Goal: Task Accomplishment & Management: Manage account settings

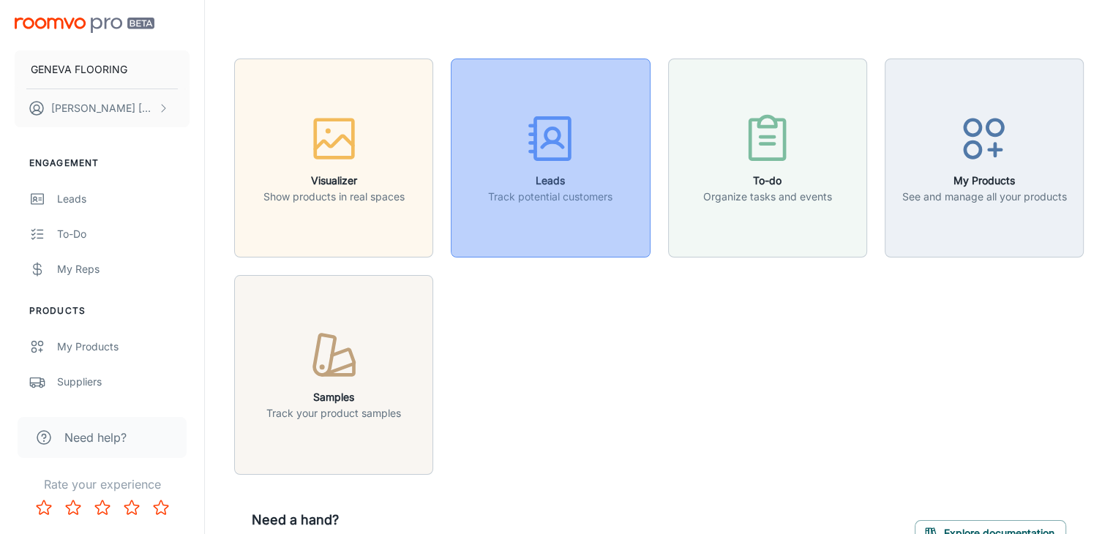
click at [519, 176] on h6 "Leads" at bounding box center [550, 181] width 124 height 16
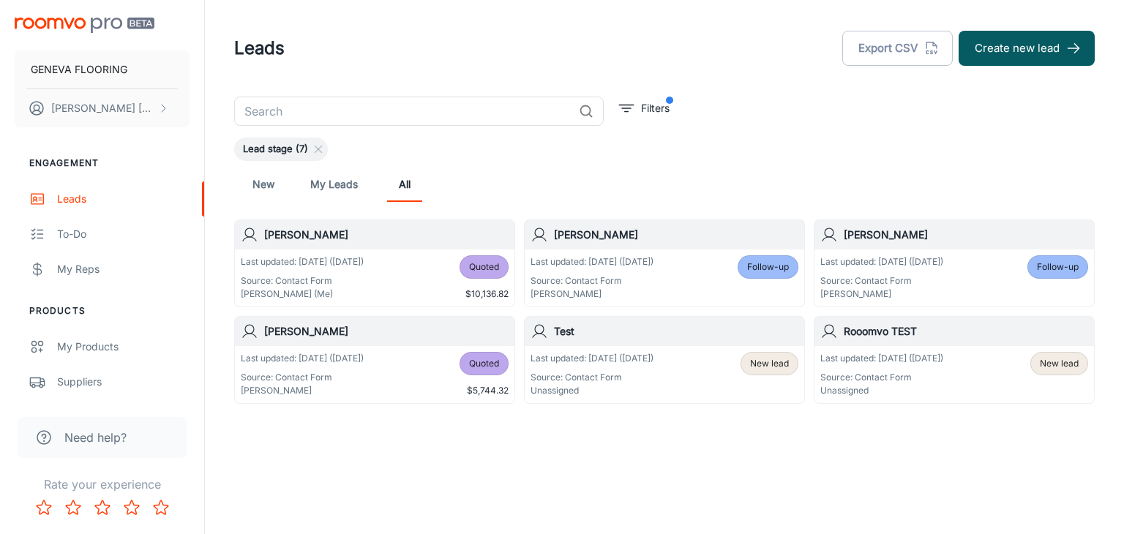
click at [389, 281] on div "Last updated: [DATE] ([DATE]) Source: Contact Form [PERSON_NAME] (Me) Quoted $1…" at bounding box center [375, 277] width 268 height 45
click at [660, 191] on div "New My Leads All" at bounding box center [664, 184] width 837 height 35
click at [654, 380] on p "Source: Contact Form" at bounding box center [592, 377] width 123 height 13
click at [483, 62] on div "Leads Export CSV Create new lead" at bounding box center [664, 48] width 861 height 38
click at [428, 46] on div "Leads Export CSV Create new lead" at bounding box center [664, 48] width 861 height 38
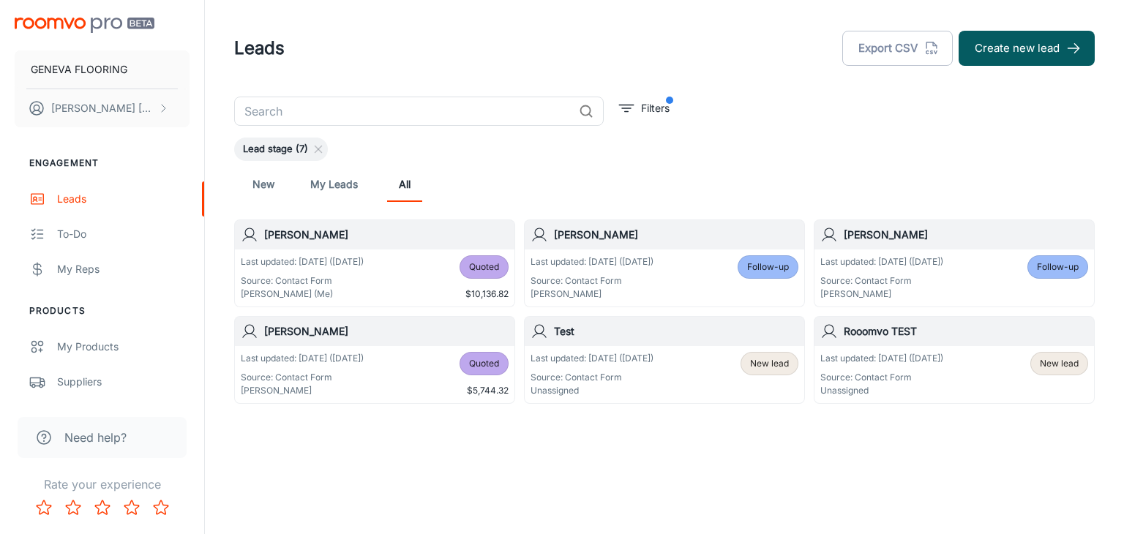
click at [696, 175] on div "New My Leads All" at bounding box center [664, 184] width 837 height 35
drag, startPoint x: 766, startPoint y: 79, endPoint x: 660, endPoint y: 97, distance: 107.0
click at [761, 80] on header "Leads Export CSV Create new lead" at bounding box center [665, 48] width 896 height 97
click at [635, 106] on button "Filters" at bounding box center [645, 108] width 58 height 23
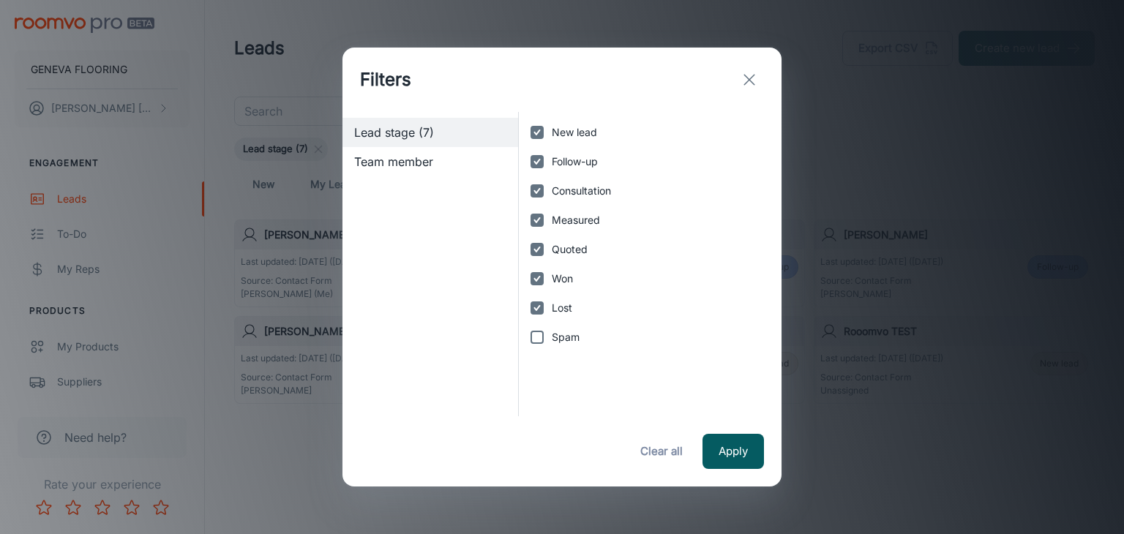
click at [756, 76] on icon "exit" at bounding box center [750, 80] width 18 height 18
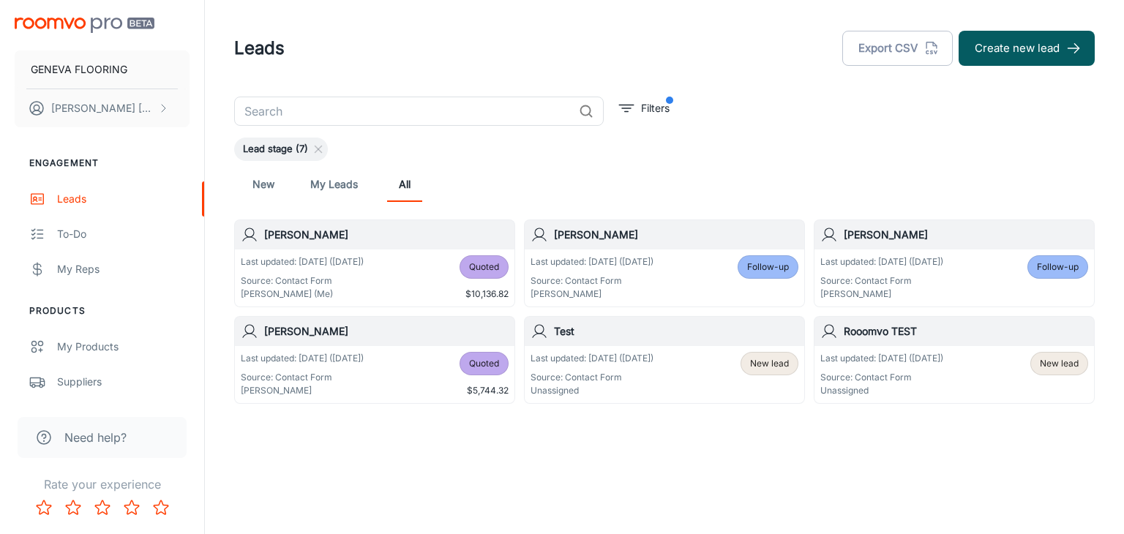
click at [512, 33] on div "Leads Export CSV Create new lead" at bounding box center [664, 48] width 861 height 38
click at [662, 101] on p "Filters" at bounding box center [655, 108] width 29 height 16
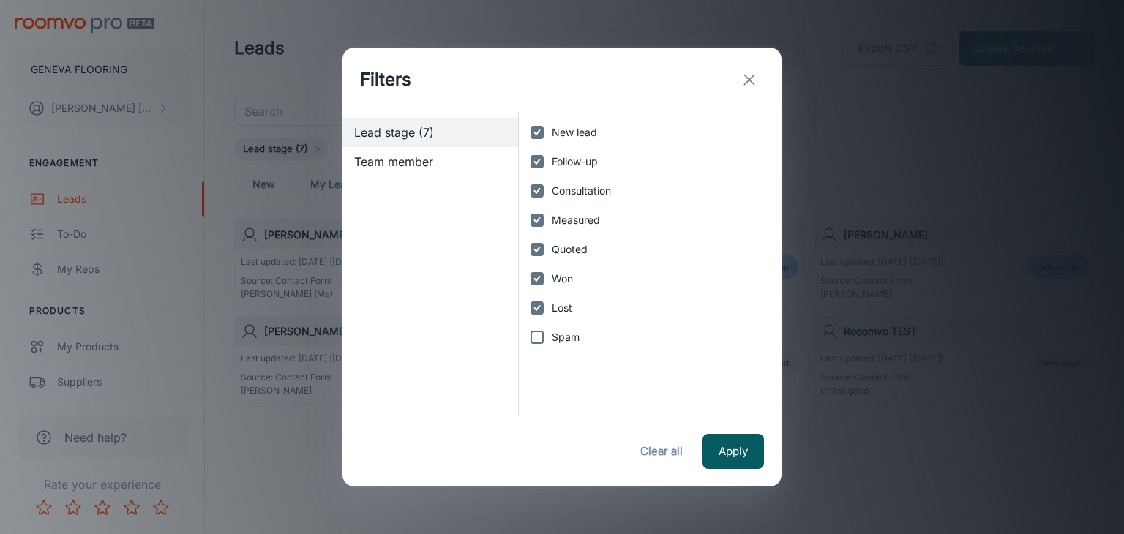
click at [861, 156] on div "Filters Lead stage (7) Team member New lead Follow-up Consultation Measured Quo…" at bounding box center [562, 267] width 1124 height 534
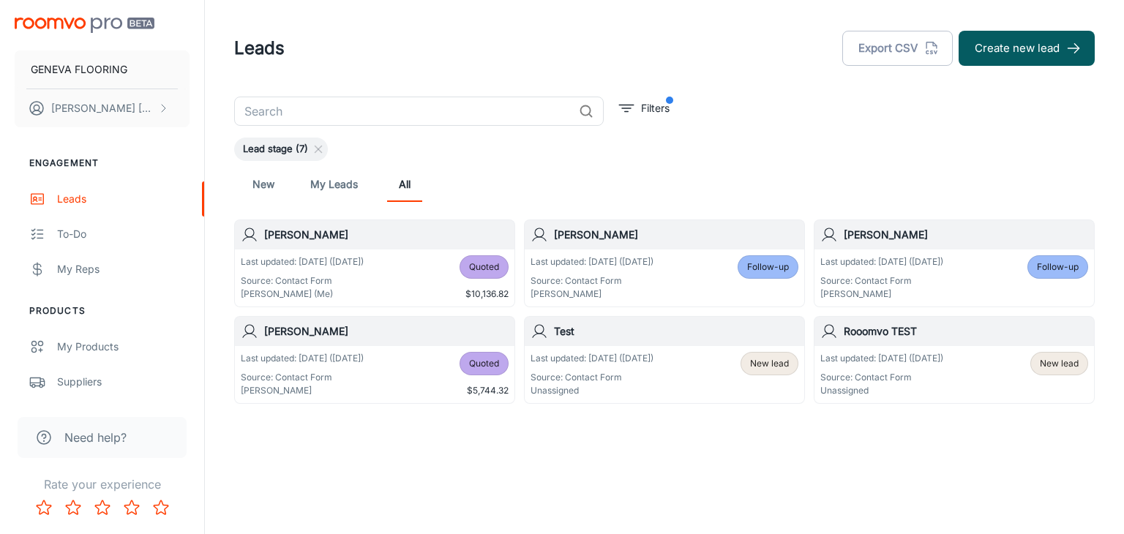
click at [394, 53] on div "Leads Export CSV Create new lead" at bounding box center [664, 48] width 861 height 38
